Goal: Information Seeking & Learning: Learn about a topic

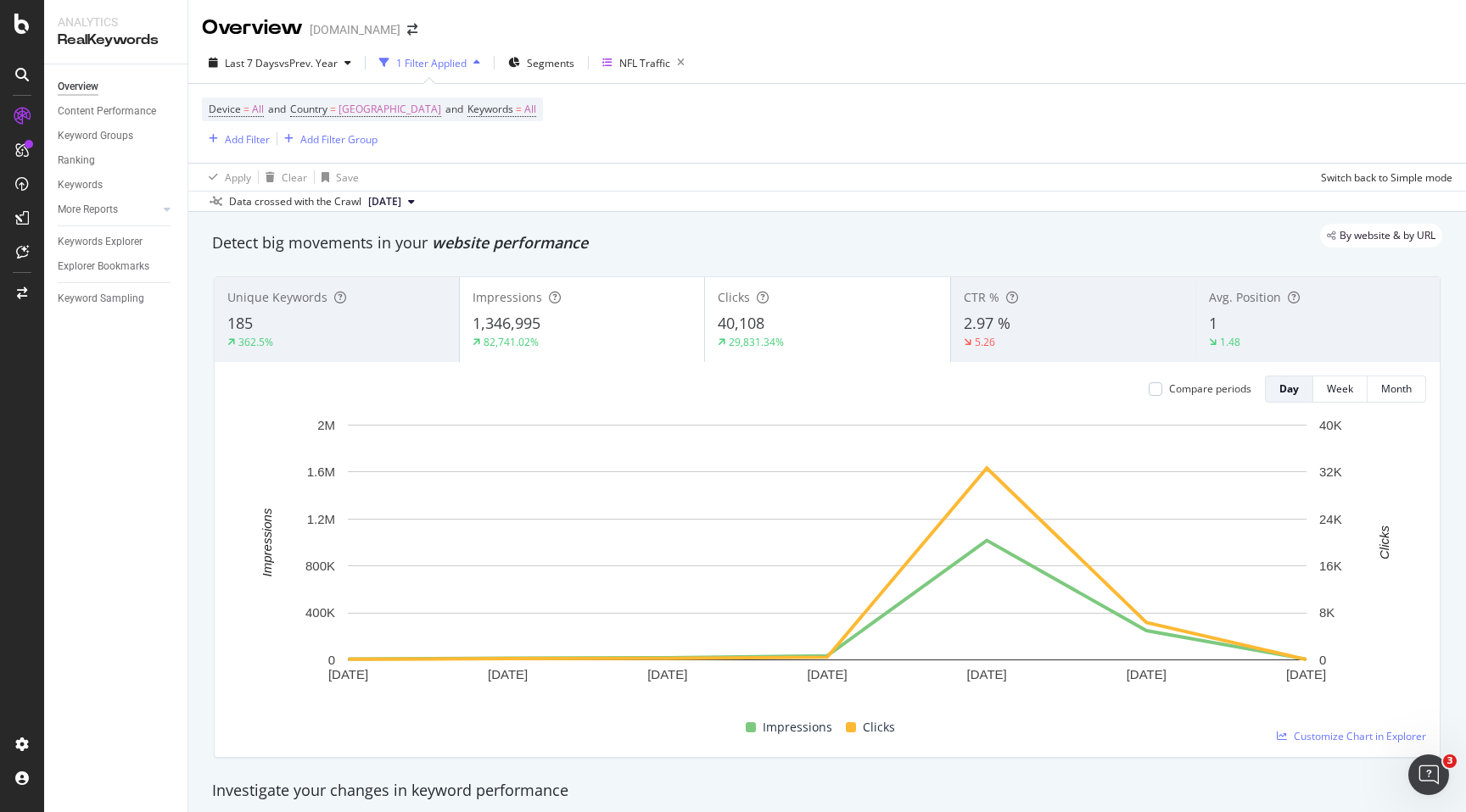
scroll to position [78, 0]
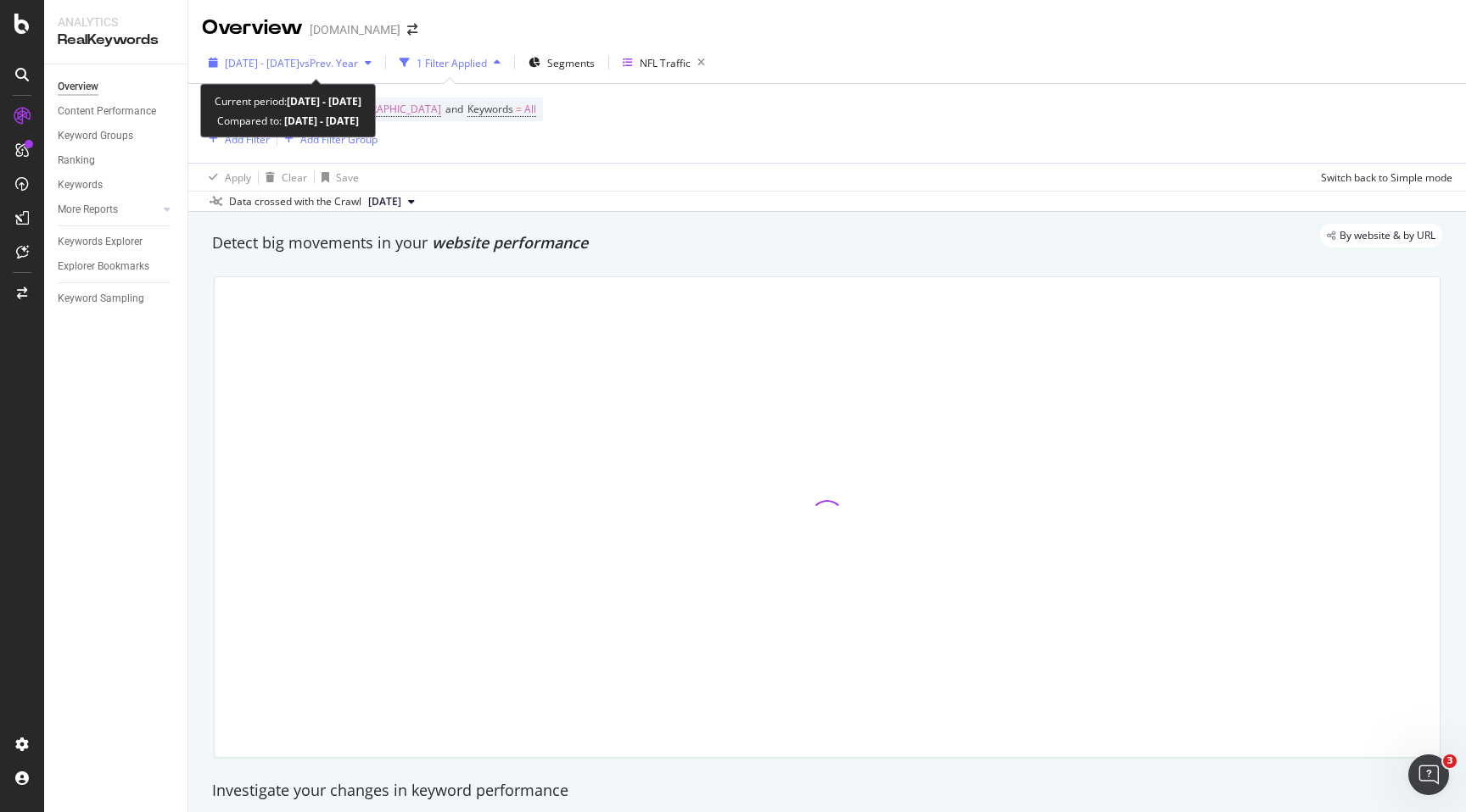
click at [372, 67] on icon "button" at bounding box center [367, 62] width 6 height 10
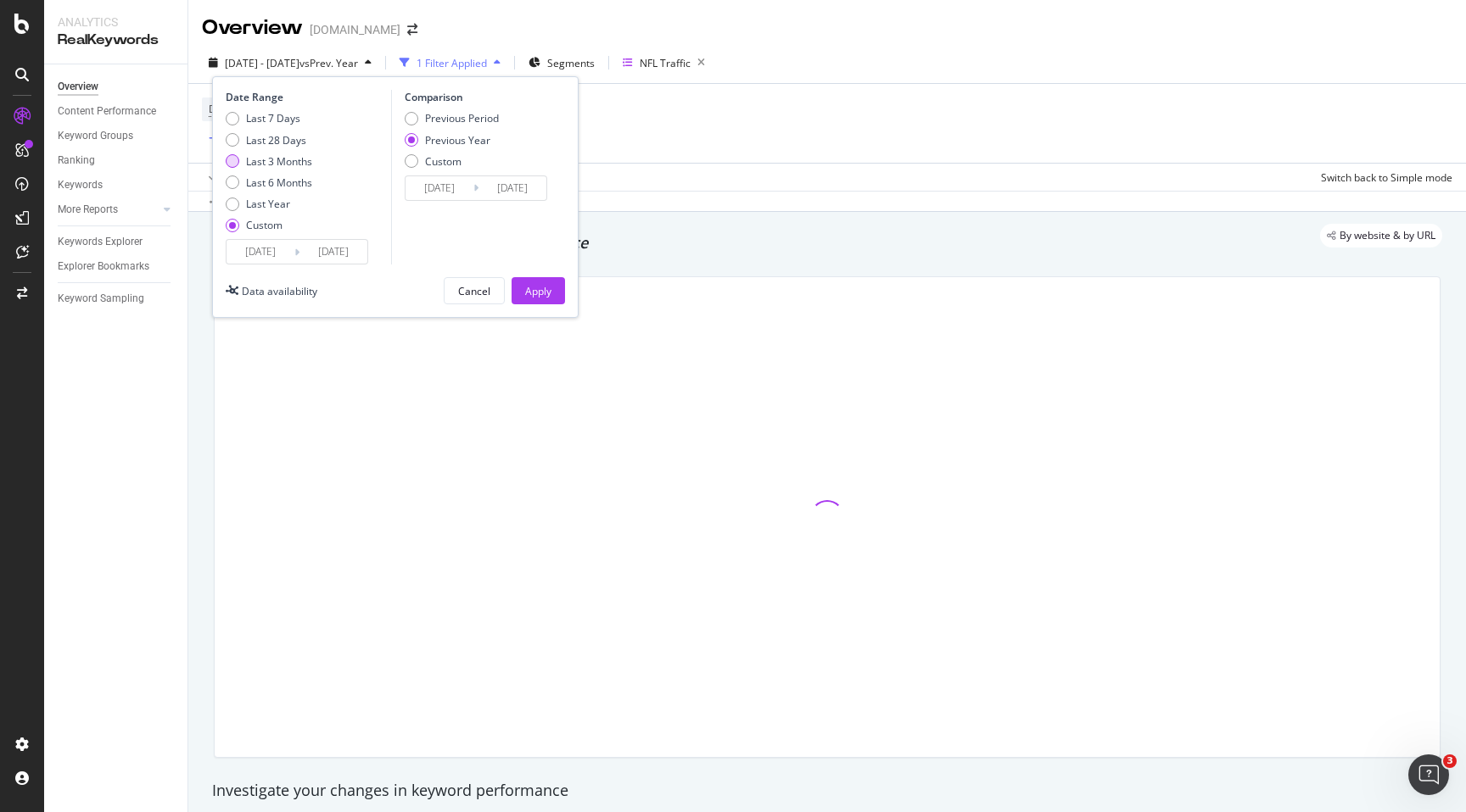
click at [303, 165] on div "Last 3 Months" at bounding box center [279, 162] width 66 height 15
type input "2025/06/20"
type input "2025/09/19"
type input "2024/06/21"
type input "2024/09/20"
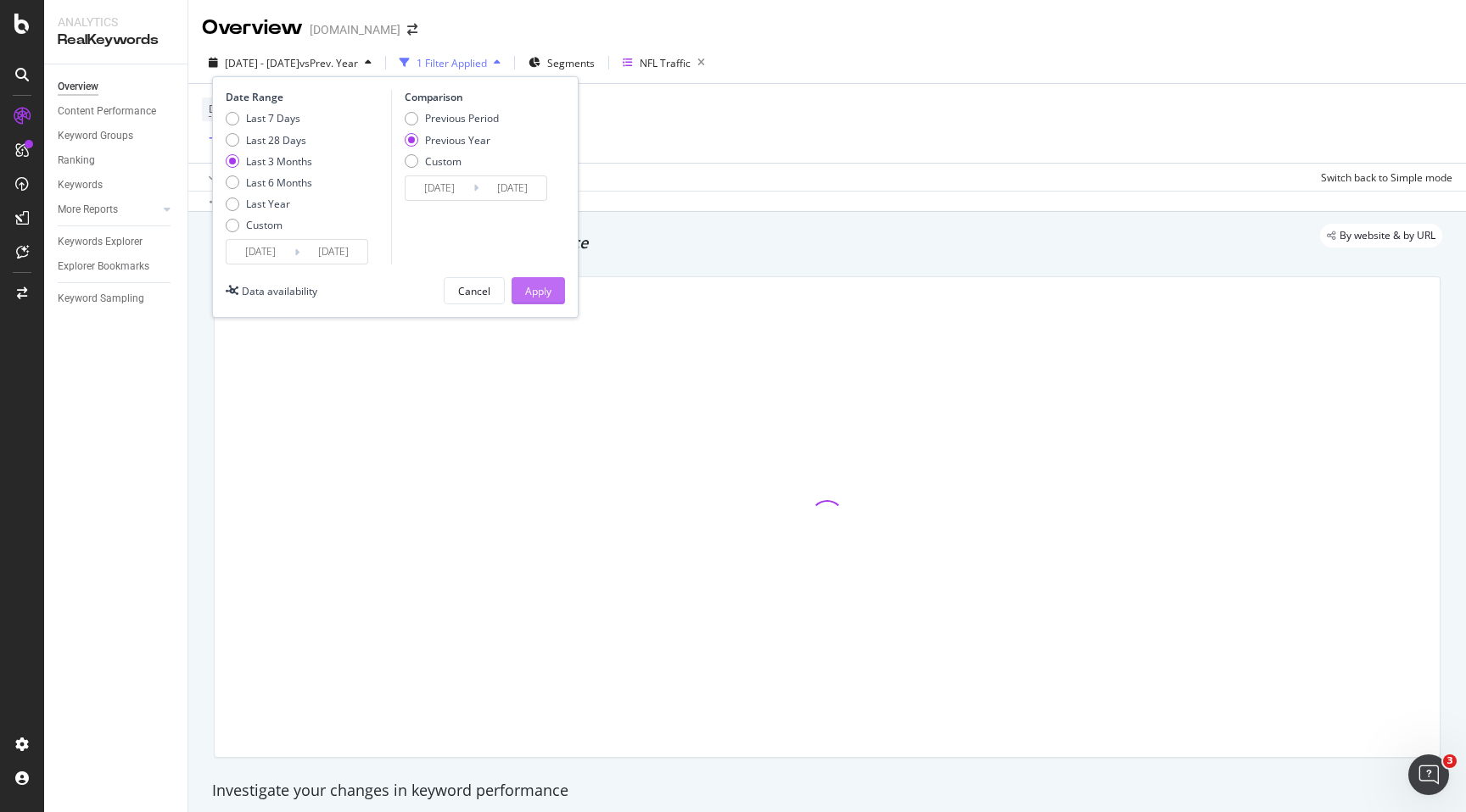
click at [548, 282] on div "Apply" at bounding box center [538, 291] width 27 height 26
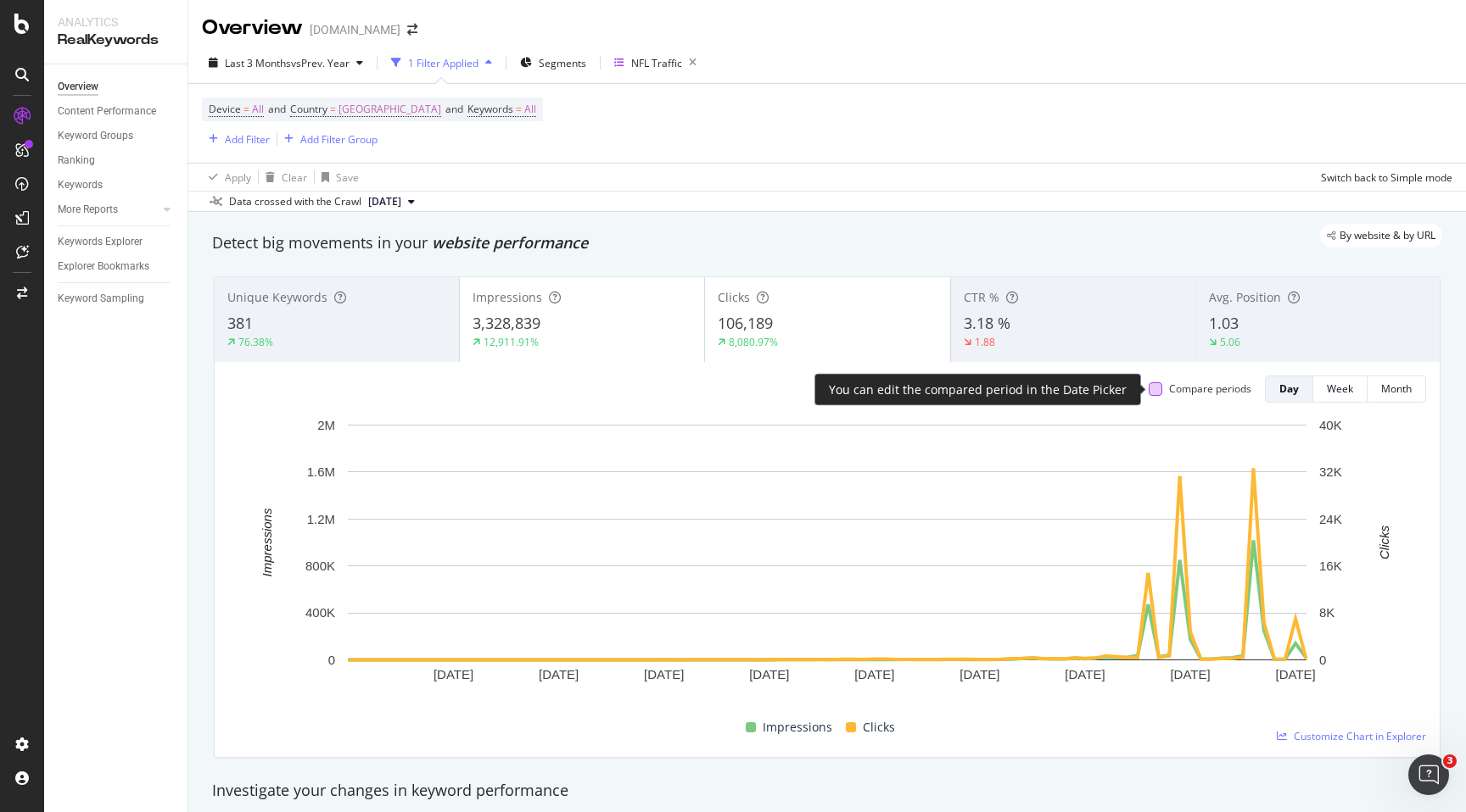
click at [1157, 395] on div at bounding box center [1155, 389] width 14 height 14
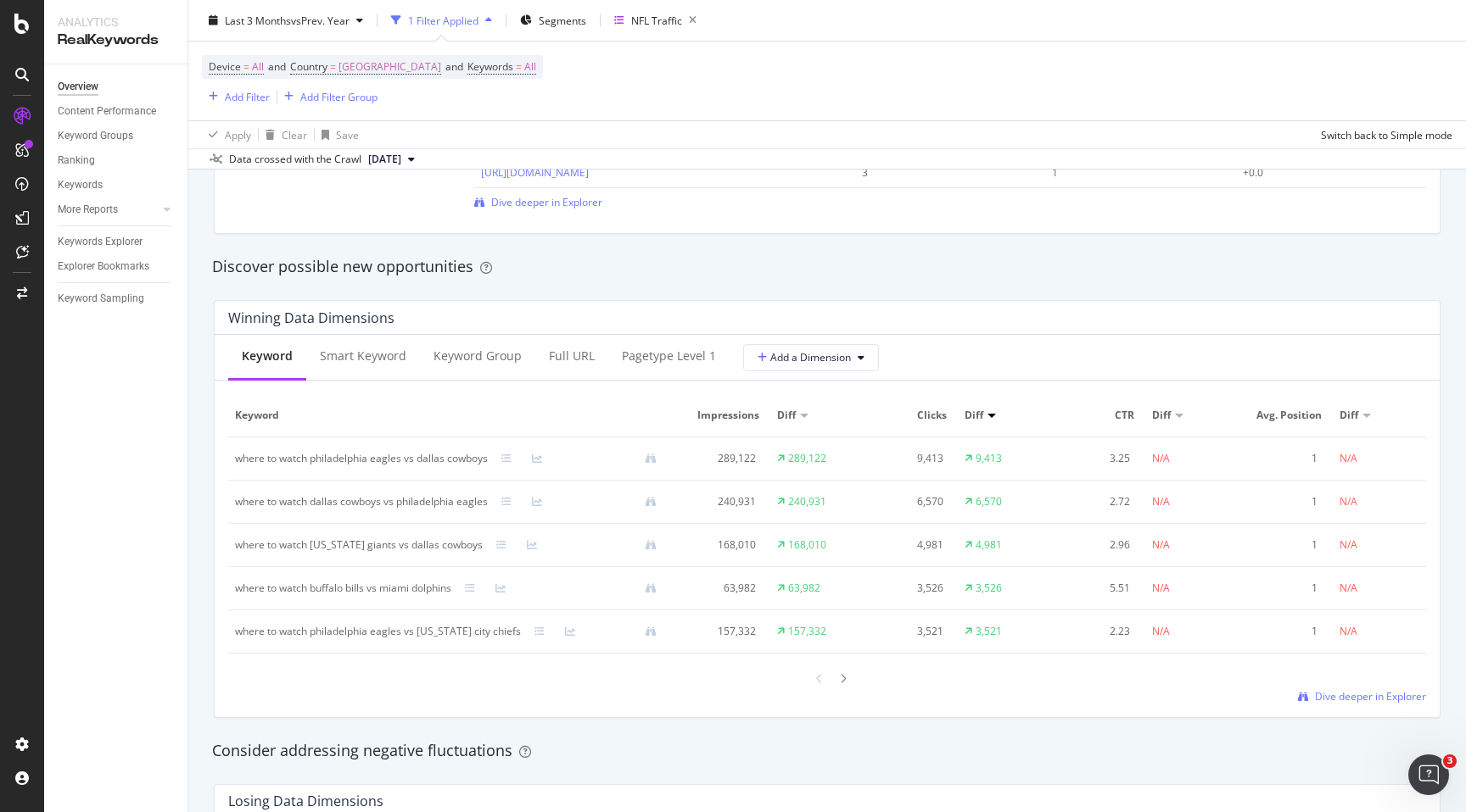
scroll to position [1407, 0]
click at [580, 357] on div "Full URL" at bounding box center [571, 352] width 46 height 17
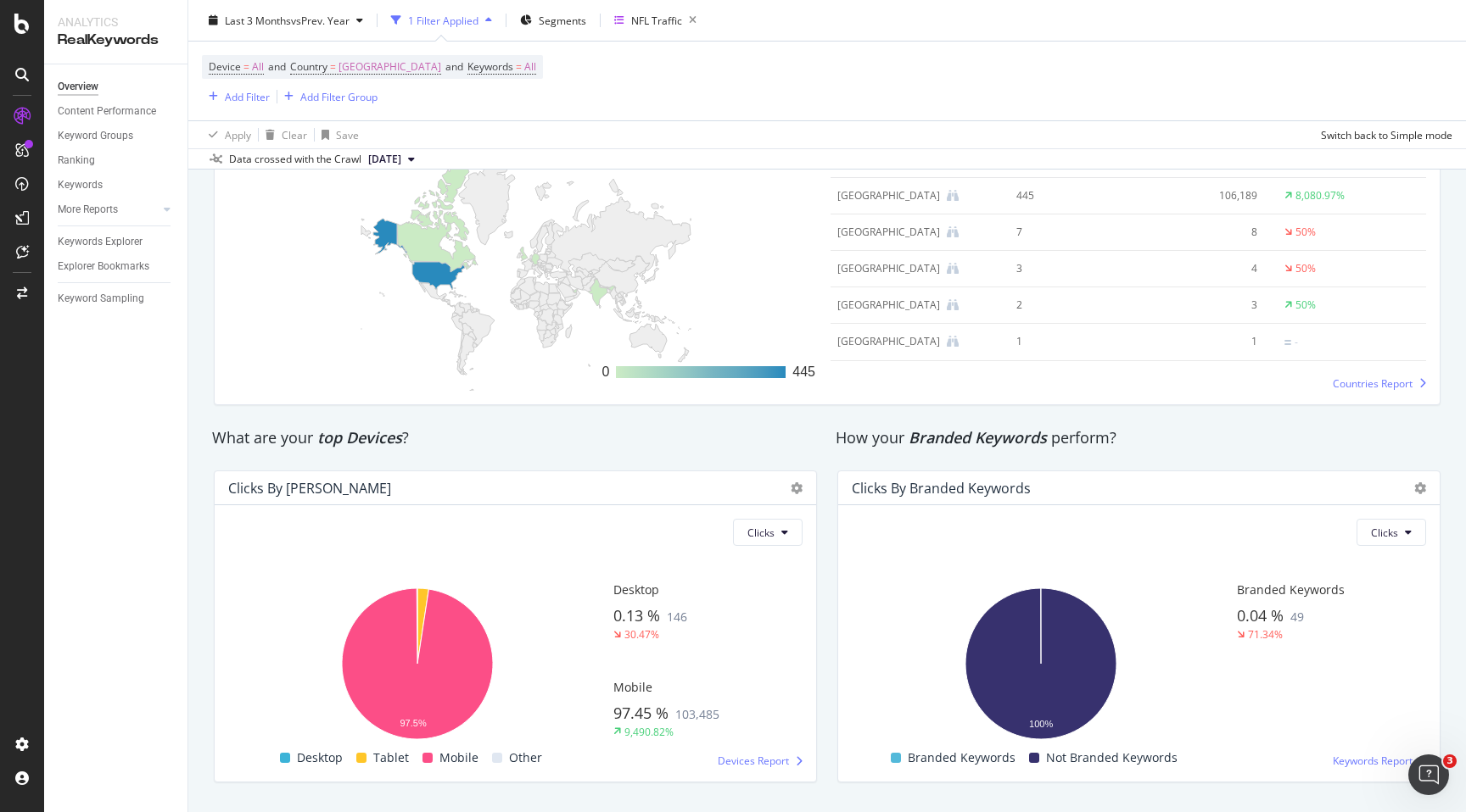
scroll to position [2628, 0]
